Goal: Check status

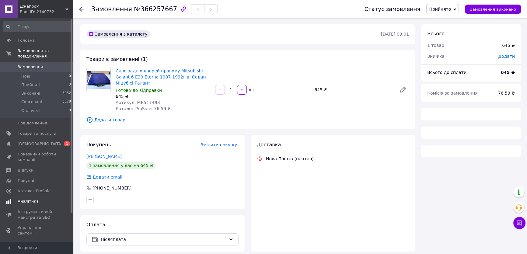
click at [32, 141] on span "[DEMOGRAPHIC_DATA]" at bounding box center [40, 143] width 45 height 5
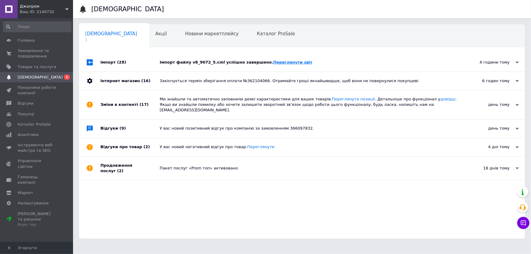
click at [275, 63] on link "Переглянути звіт" at bounding box center [292, 62] width 39 height 5
